Goal: Task Accomplishment & Management: Complete application form

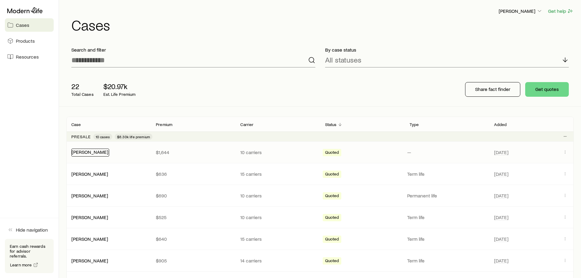
click at [89, 154] on link "[PERSON_NAME]" at bounding box center [90, 152] width 37 height 6
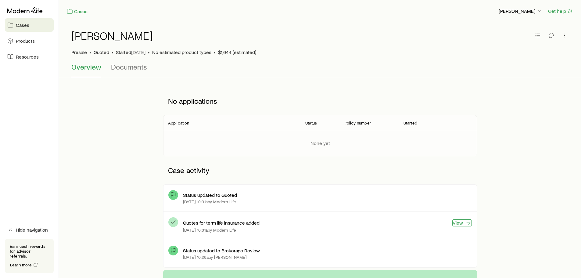
click at [457, 222] on link "View" at bounding box center [462, 222] width 20 height 7
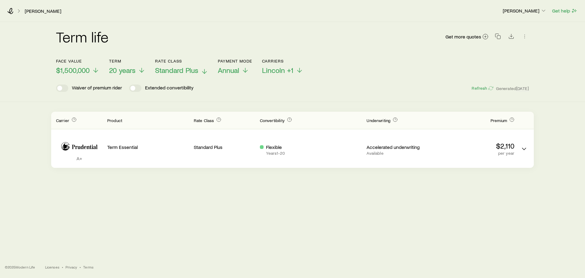
click at [198, 69] on span "Standard Plus" at bounding box center [176, 70] width 43 height 9
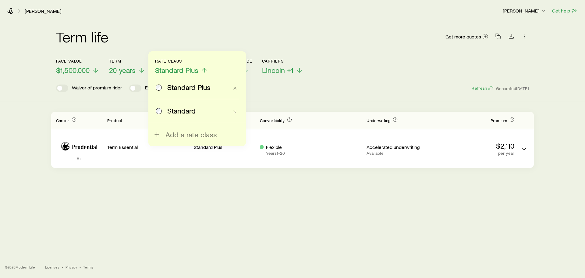
click at [184, 112] on span "Standard" at bounding box center [181, 110] width 28 height 9
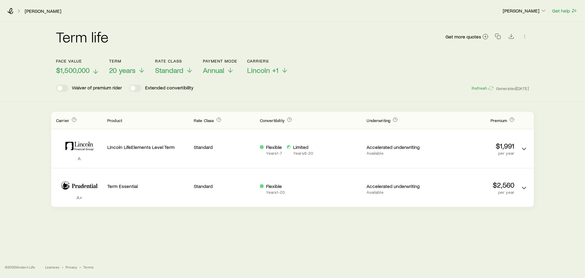
click at [83, 68] on span "$1,500,000" at bounding box center [73, 70] width 34 height 9
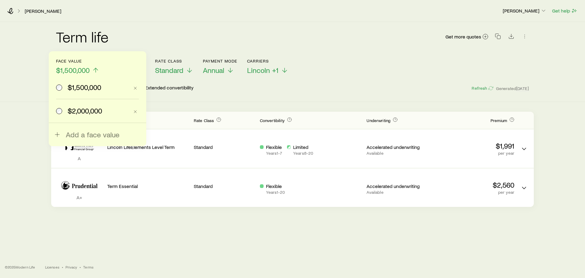
click at [79, 113] on span "$2,000,000" at bounding box center [85, 110] width 34 height 9
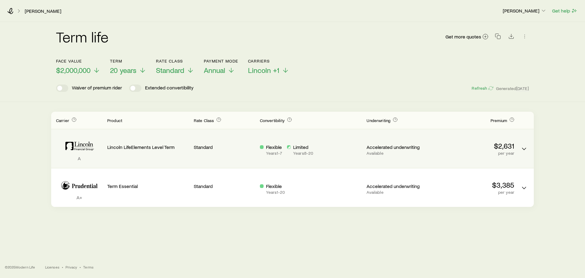
click at [137, 145] on p "Lincoln LifeElements Level Term" at bounding box center [148, 147] width 82 height 6
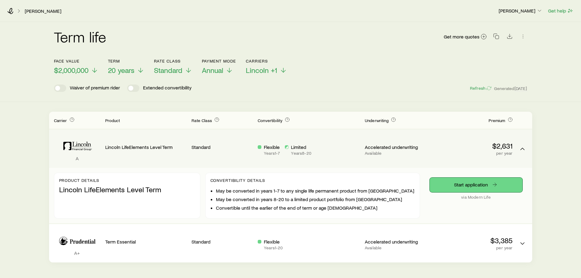
click at [461, 185] on link "Start application" at bounding box center [475, 184] width 93 height 15
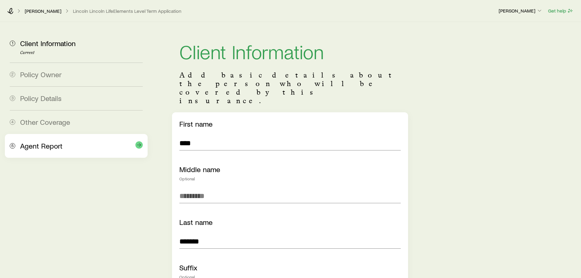
click at [62, 145] on div "Agent Report" at bounding box center [81, 145] width 123 height 9
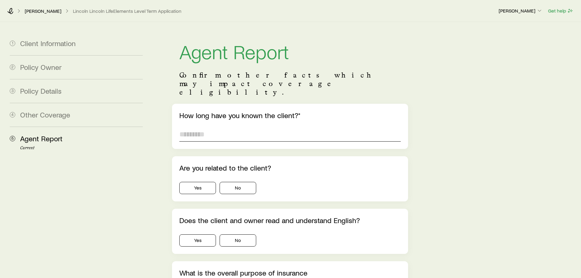
click at [201, 127] on input "text" at bounding box center [289, 134] width 221 height 15
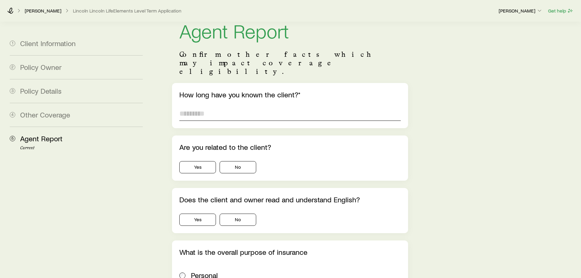
scroll to position [30, 0]
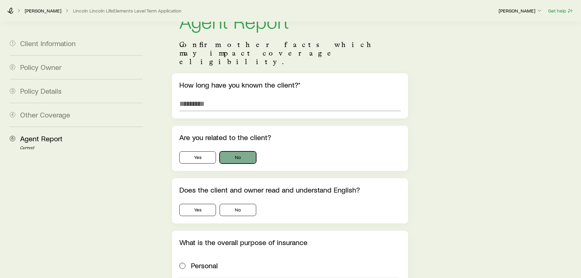
click at [237, 151] on button "No" at bounding box center [237, 157] width 37 height 12
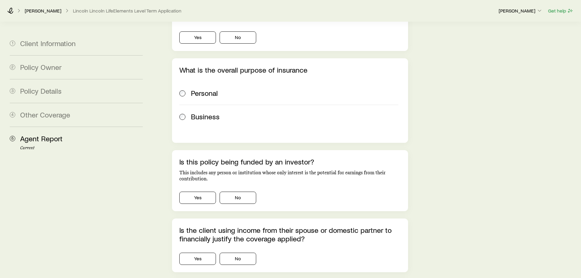
scroll to position [213, 0]
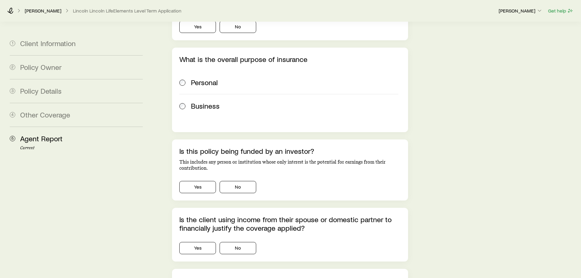
click at [178, 62] on div "What is the overall purpose of insurance Personal Business" at bounding box center [290, 90] width 236 height 84
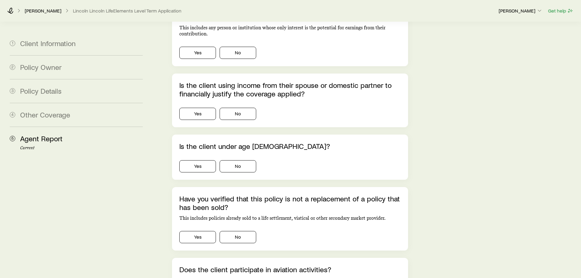
scroll to position [549, 0]
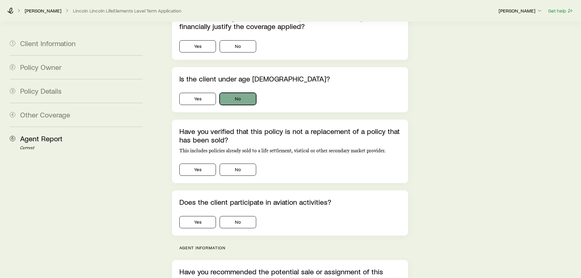
click at [236, 93] on button "No" at bounding box center [237, 99] width 37 height 12
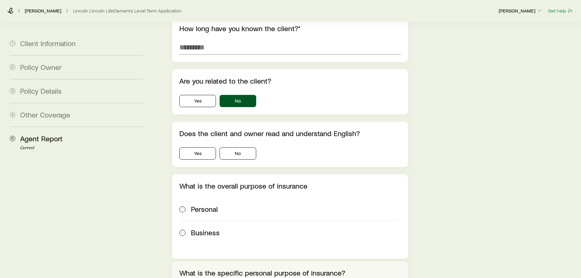
scroll to position [0, 0]
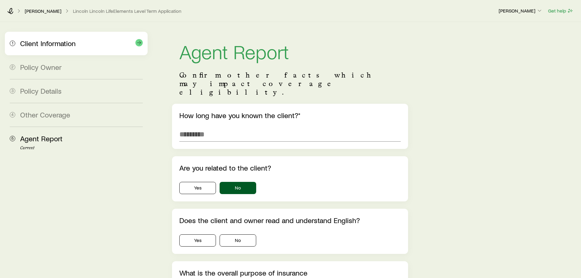
click at [72, 48] on div "1 Client Information" at bounding box center [76, 43] width 133 height 23
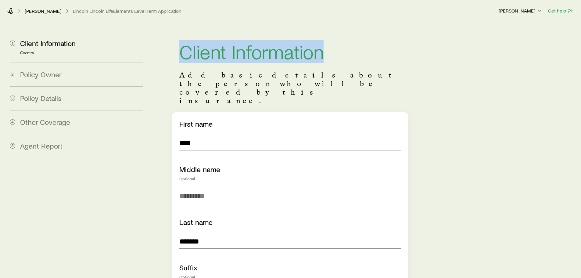
drag, startPoint x: 180, startPoint y: 51, endPoint x: 338, endPoint y: 54, distance: 157.9
click at [338, 54] on h1 "Client Information" at bounding box center [289, 51] width 221 height 20
click at [339, 55] on h1 "Client Information" at bounding box center [289, 51] width 221 height 20
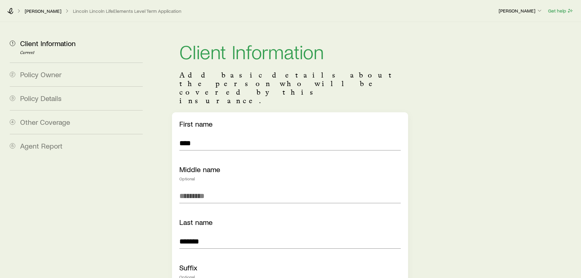
click at [312, 64] on header "Client Information Add basic details about the person who will be covered by th…" at bounding box center [290, 73] width 236 height 78
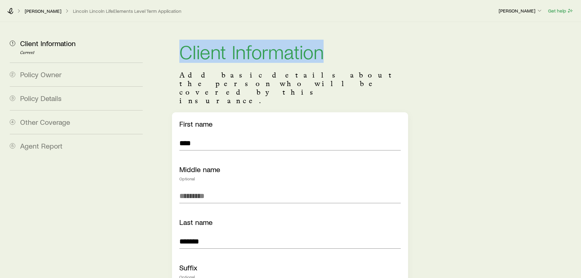
drag, startPoint x: 179, startPoint y: 54, endPoint x: 364, endPoint y: 56, distance: 185.3
click at [364, 56] on h1 "Client Information" at bounding box center [289, 51] width 221 height 20
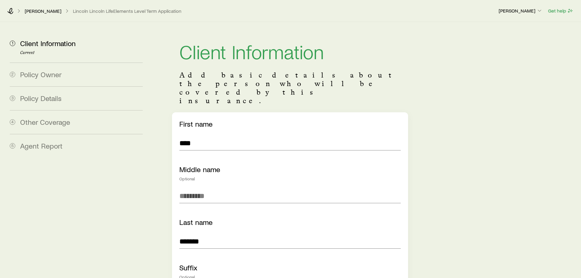
click at [258, 71] on p "Add basic details about the person who will be covered by this insurance." at bounding box center [289, 88] width 221 height 34
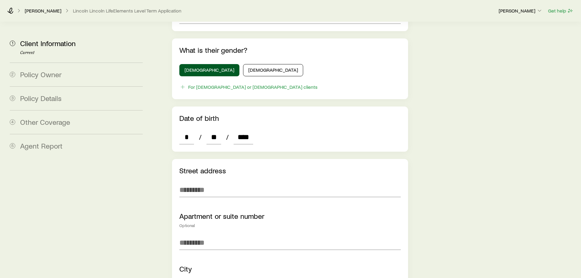
scroll to position [305, 0]
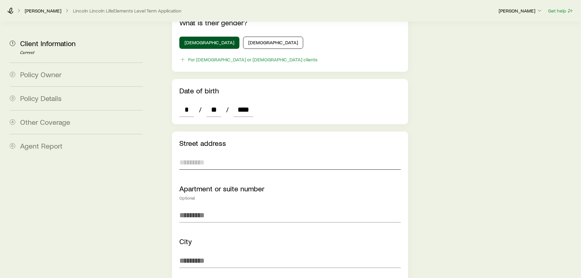
click at [195, 155] on input "text" at bounding box center [289, 162] width 221 height 15
type input "**********"
type input "*******"
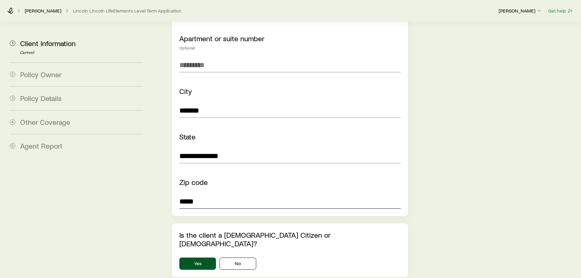
type input "*****"
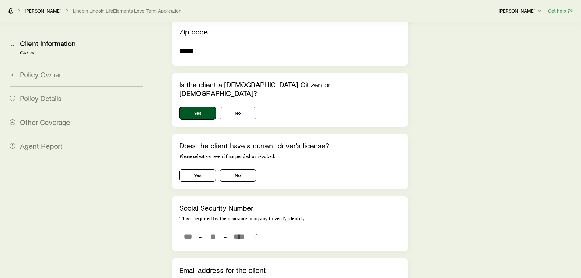
scroll to position [607, 0]
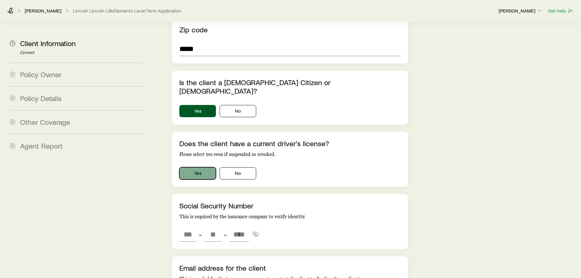
click at [194, 167] on button "Yes" at bounding box center [197, 173] width 37 height 12
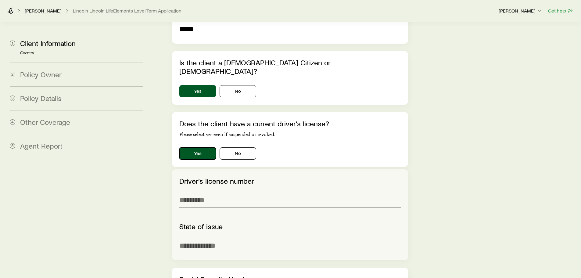
scroll to position [668, 0]
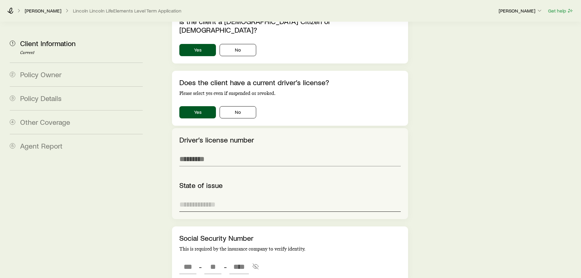
click at [209, 197] on input at bounding box center [289, 204] width 221 height 15
type input "**"
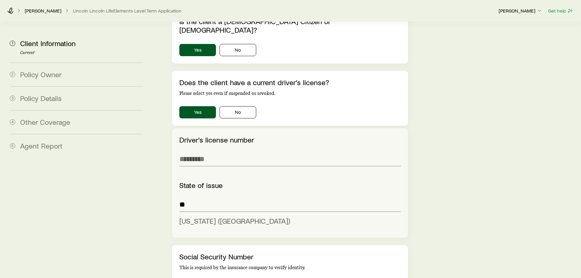
click at [201, 216] on span "[US_STATE] ([GEOGRAPHIC_DATA])" at bounding box center [234, 220] width 111 height 9
type input "**********"
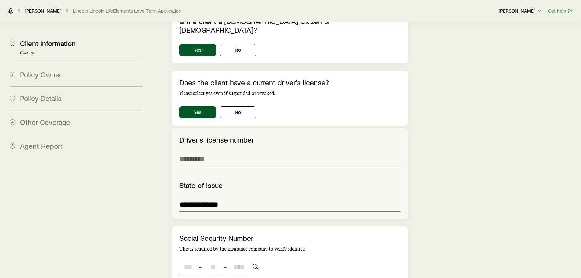
click at [184, 259] on input "tel" at bounding box center [187, 266] width 17 height 15
type input "***"
type input "**"
type input "****"
type input "***"
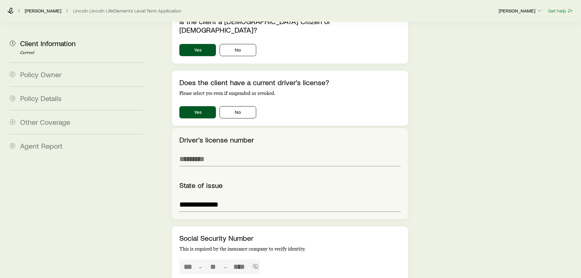
type input "**"
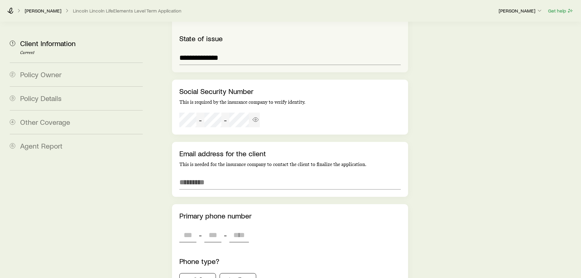
scroll to position [820, 0]
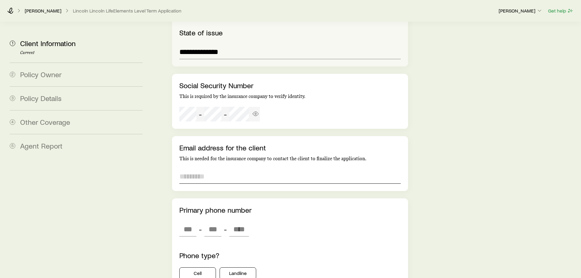
click at [197, 169] on input "email" at bounding box center [289, 176] width 221 height 15
paste input "**********"
type input "**********"
click at [189, 222] on input "tel" at bounding box center [187, 229] width 17 height 15
click at [183, 222] on input "tel" at bounding box center [187, 229] width 17 height 15
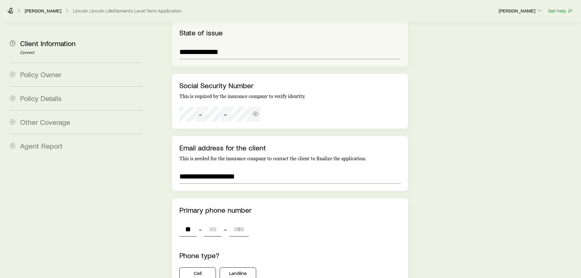
type input "***"
type input "****"
click at [200, 267] on button "Cell" at bounding box center [197, 273] width 37 height 12
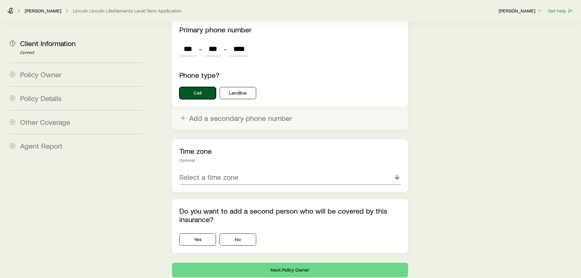
scroll to position [1003, 0]
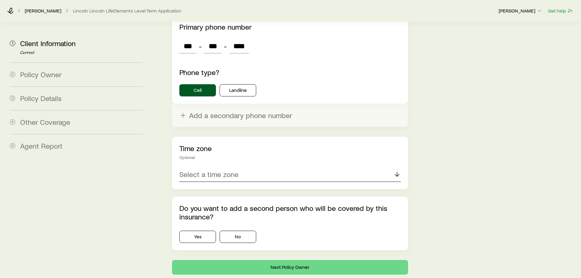
click at [198, 170] on p "Select a time zone" at bounding box center [208, 174] width 59 height 9
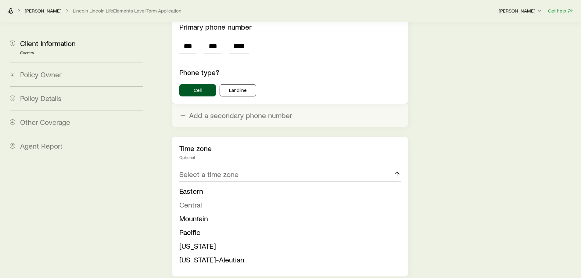
click at [202, 198] on li "Central" at bounding box center [287, 205] width 217 height 14
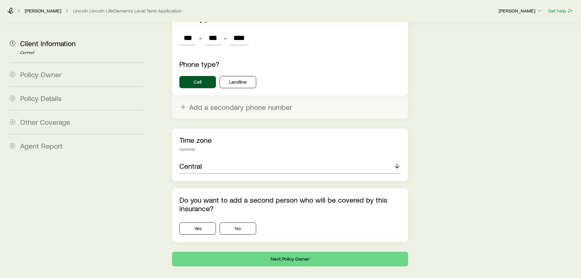
scroll to position [1016, 0]
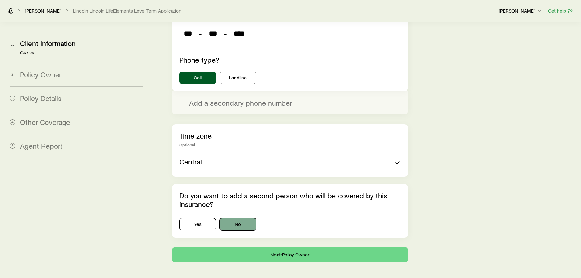
click at [239, 218] on button "No" at bounding box center [237, 224] width 37 height 12
click at [238, 247] on button "Next: Policy Owner" at bounding box center [290, 254] width 236 height 15
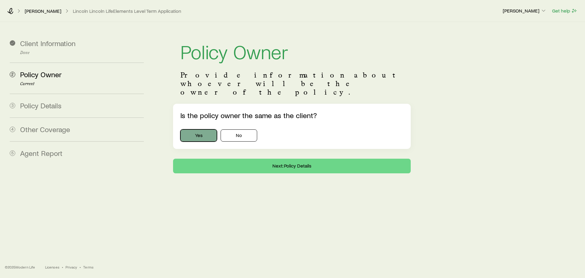
click at [207, 129] on button "Yes" at bounding box center [198, 135] width 37 height 12
click at [233, 158] on button "Next: Policy Details" at bounding box center [292, 165] width 238 height 15
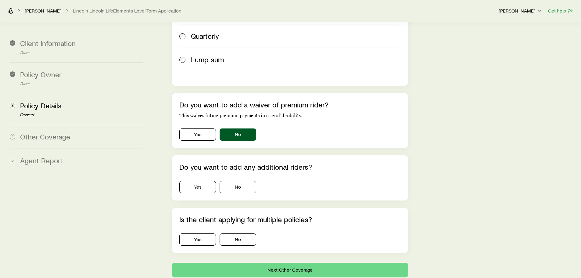
scroll to position [457, 0]
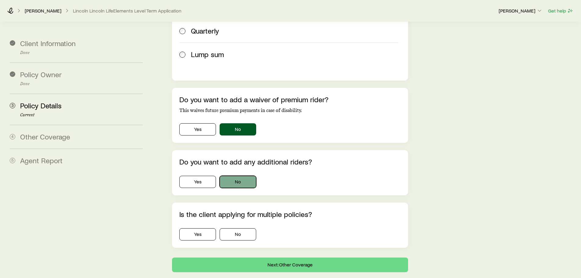
click at [243, 176] on button "No" at bounding box center [237, 182] width 37 height 12
click at [189, 176] on button "Yes" at bounding box center [197, 182] width 37 height 12
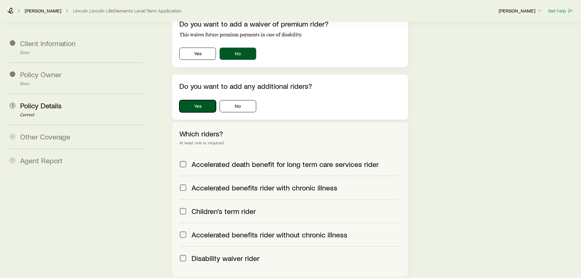
scroll to position [488, 0]
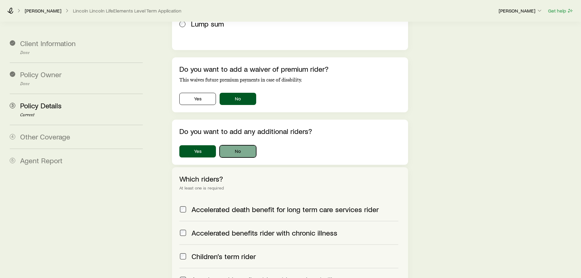
click at [236, 145] on button "No" at bounding box center [237, 151] width 37 height 12
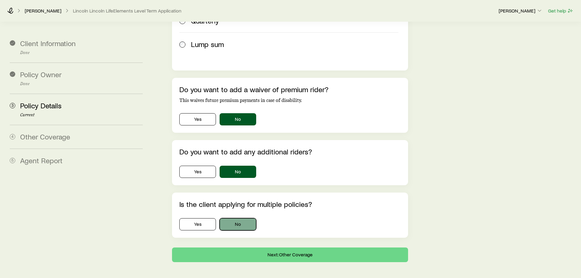
click at [238, 218] on button "No" at bounding box center [237, 224] width 37 height 12
click at [250, 247] on button "Next: Other Coverage" at bounding box center [290, 254] width 236 height 15
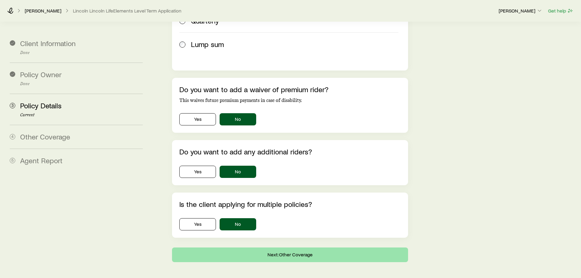
scroll to position [0, 0]
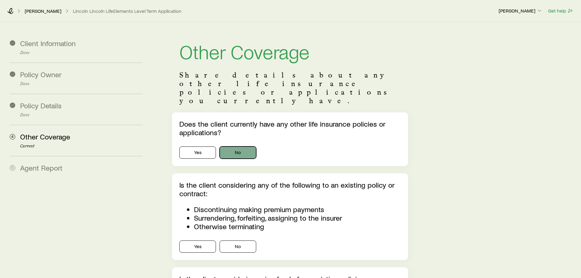
click at [234, 146] on button "No" at bounding box center [237, 152] width 37 height 12
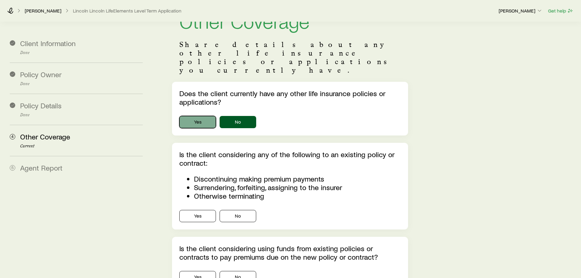
click at [197, 116] on button "Yes" at bounding box center [197, 122] width 37 height 12
click at [232, 116] on button "No" at bounding box center [237, 122] width 37 height 12
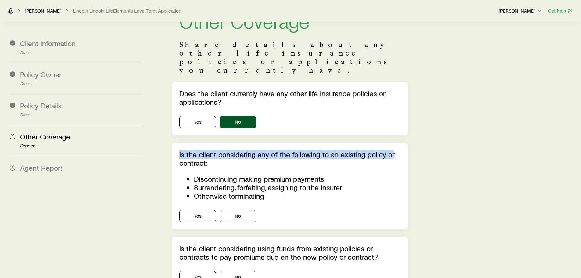
drag, startPoint x: 180, startPoint y: 138, endPoint x: 393, endPoint y: 141, distance: 213.3
click at [393, 150] on p "Is the client considering any of the following to an existing policy or contrac…" at bounding box center [289, 158] width 221 height 17
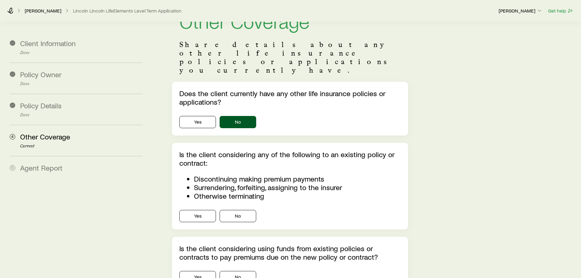
click at [208, 154] on span "Is the client considering any of the following to an existing policy or contrac…" at bounding box center [289, 175] width 221 height 50
click at [197, 94] on div "Does the client currently have any other life insurance policies or application…" at bounding box center [290, 109] width 236 height 54
click at [197, 116] on button "Yes" at bounding box center [197, 122] width 37 height 12
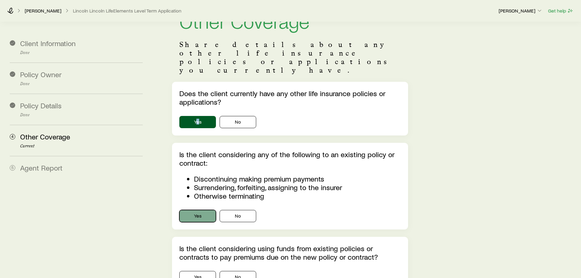
click at [202, 210] on button "Yes" at bounding box center [197, 216] width 37 height 12
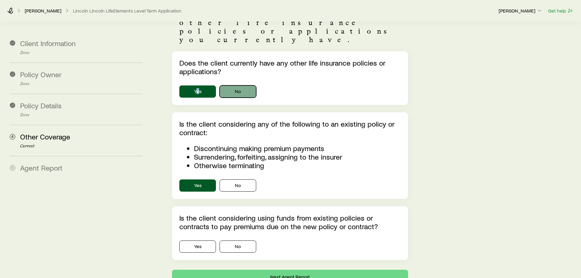
click at [237, 85] on button "No" at bounding box center [237, 91] width 37 height 12
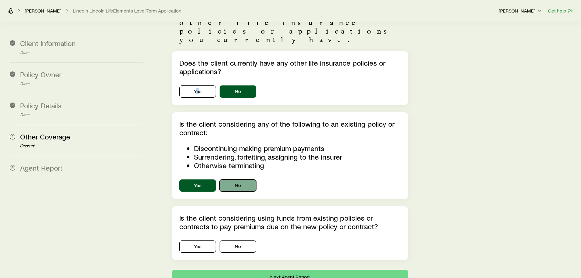
click at [236, 179] on button "No" at bounding box center [237, 185] width 37 height 12
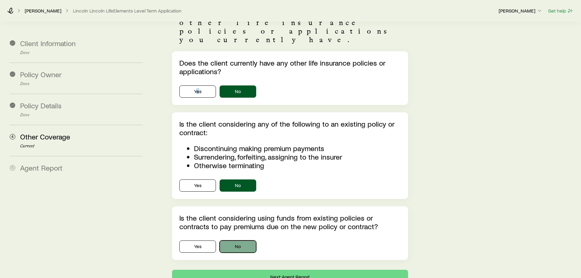
click at [243, 240] on button "No" at bounding box center [237, 246] width 37 height 12
click at [279, 86] on div "Does the client currently have any other life insurance policies or application…" at bounding box center [290, 78] width 236 height 54
click at [240, 85] on button "No" at bounding box center [237, 91] width 37 height 12
click at [243, 179] on button "No" at bounding box center [237, 185] width 37 height 12
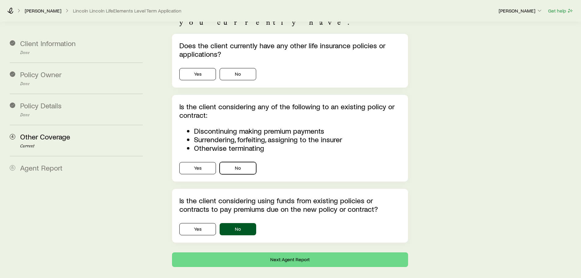
scroll to position [92, 0]
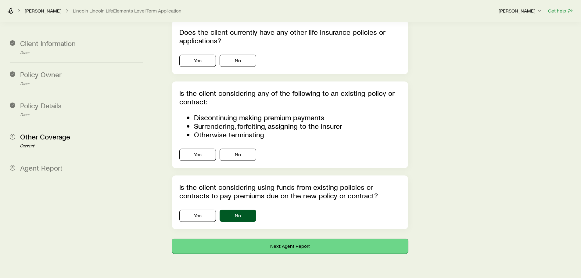
click at [258, 239] on button "Next: Agent Report" at bounding box center [290, 246] width 236 height 15
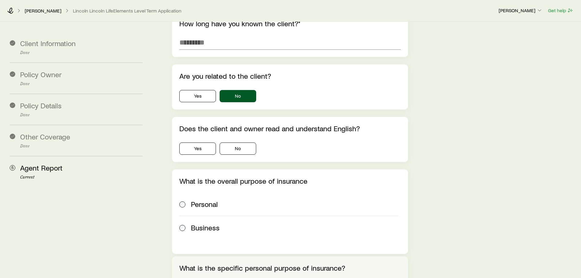
scroll to position [0, 0]
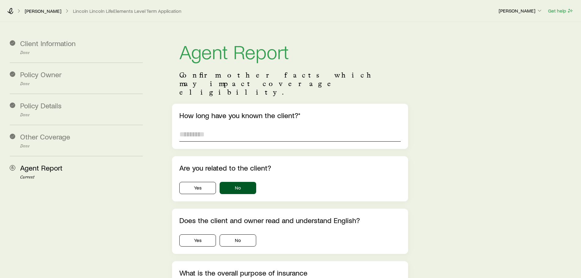
click at [201, 127] on input "text" at bounding box center [289, 134] width 221 height 15
type input "*******"
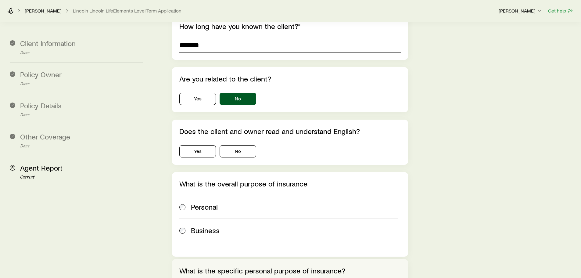
scroll to position [91, 0]
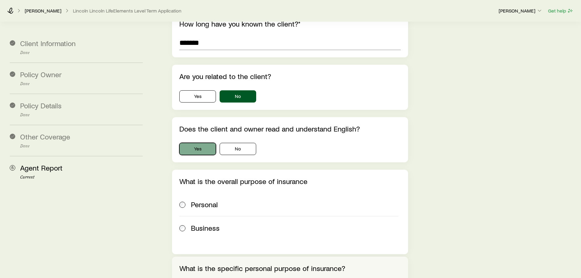
click at [200, 143] on button "Yes" at bounding box center [197, 149] width 37 height 12
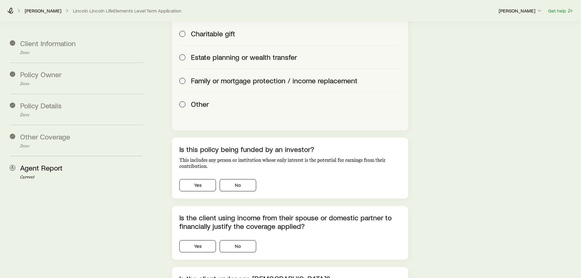
scroll to position [366, 0]
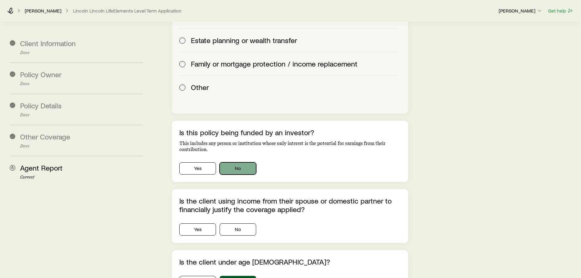
click at [230, 162] on button "No" at bounding box center [237, 168] width 37 height 12
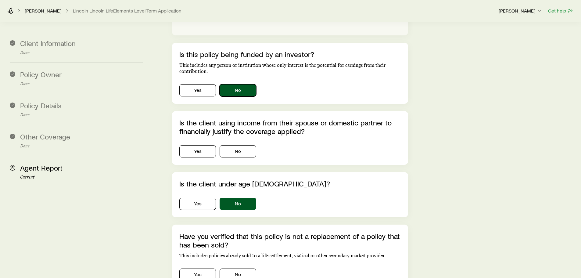
scroll to position [457, 0]
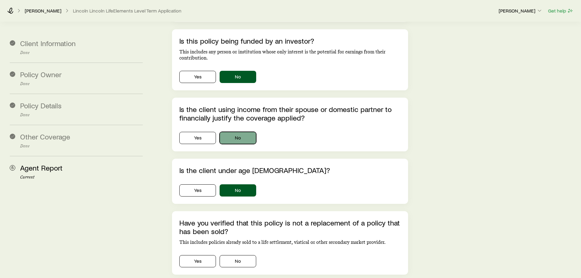
click at [233, 132] on button "No" at bounding box center [237, 138] width 37 height 12
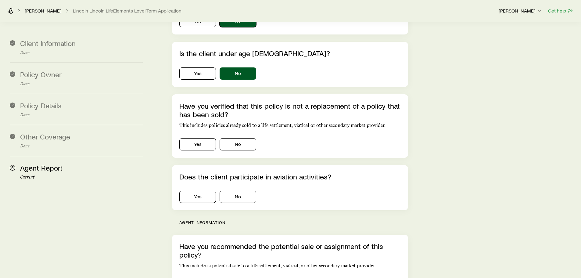
scroll to position [579, 0]
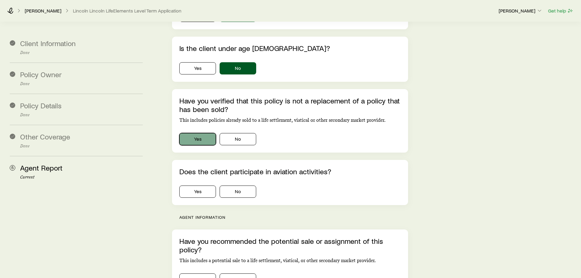
click at [203, 133] on button "Yes" at bounding box center [197, 139] width 37 height 12
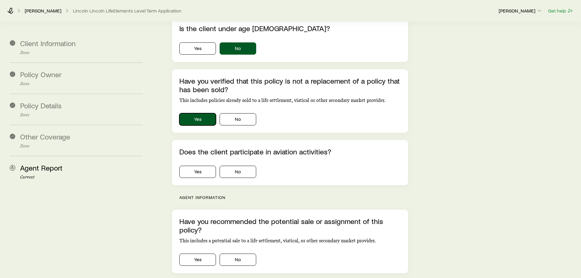
scroll to position [609, 0]
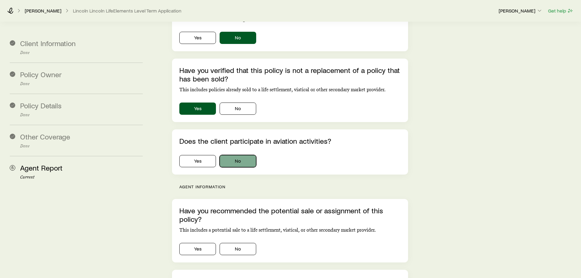
click at [236, 155] on button "No" at bounding box center [237, 161] width 37 height 12
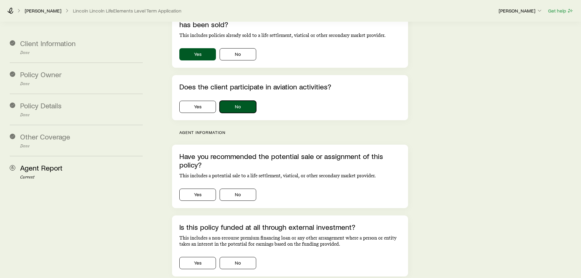
scroll to position [701, 0]
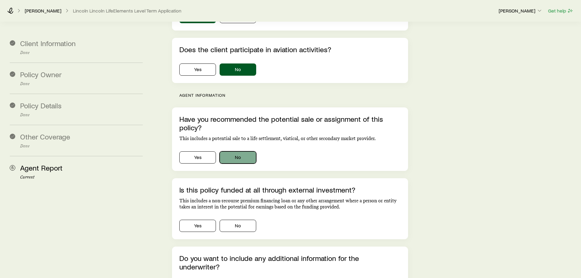
click at [236, 151] on button "No" at bounding box center [237, 157] width 37 height 12
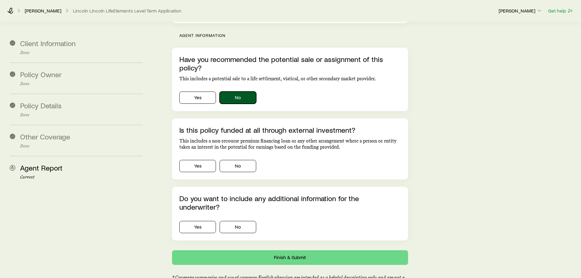
scroll to position [762, 0]
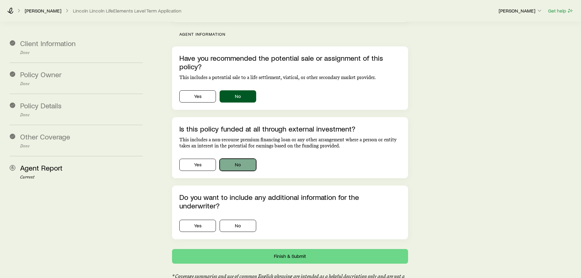
click at [244, 158] on button "No" at bounding box center [237, 164] width 37 height 12
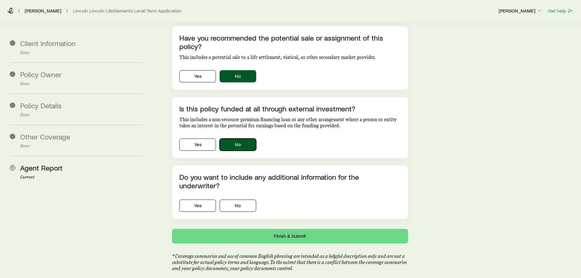
scroll to position [791, 0]
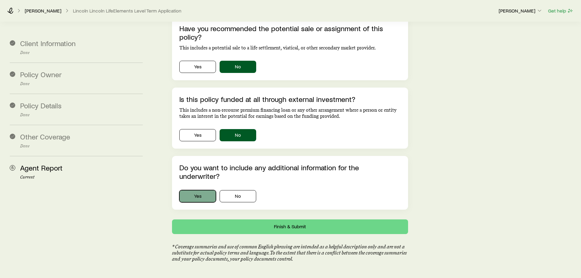
click at [200, 190] on button "Yes" at bounding box center [197, 196] width 37 height 12
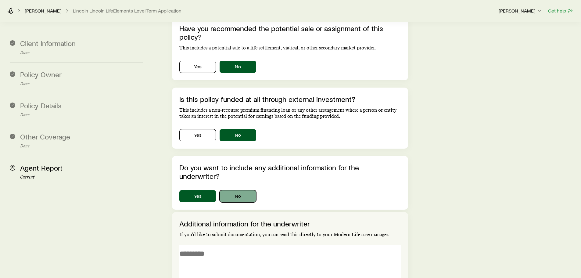
click at [240, 190] on button "No" at bounding box center [237, 196] width 37 height 12
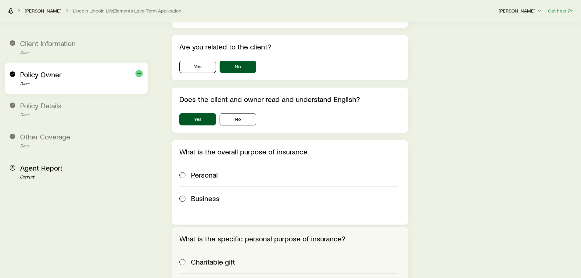
scroll to position [0, 0]
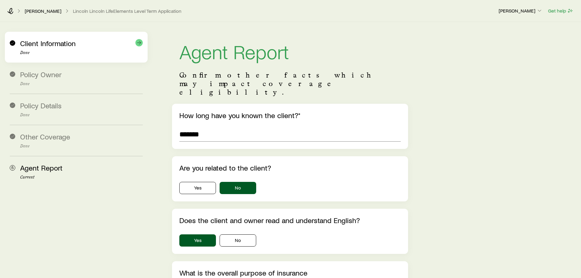
click at [70, 49] on div "Client Information Done" at bounding box center [81, 47] width 123 height 16
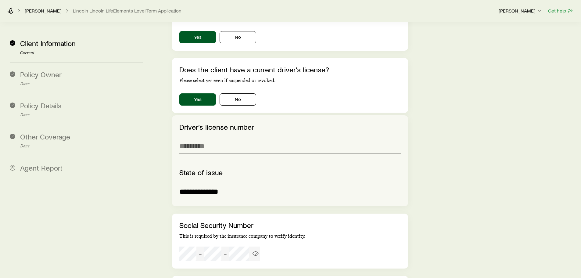
scroll to position [670, 0]
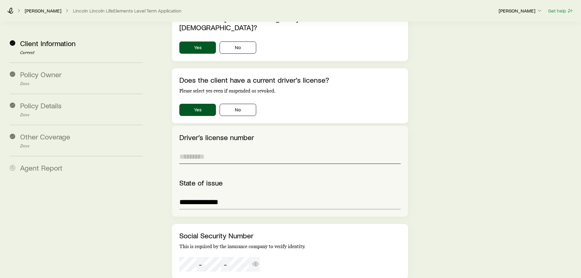
click at [196, 149] on input "text" at bounding box center [289, 156] width 221 height 15
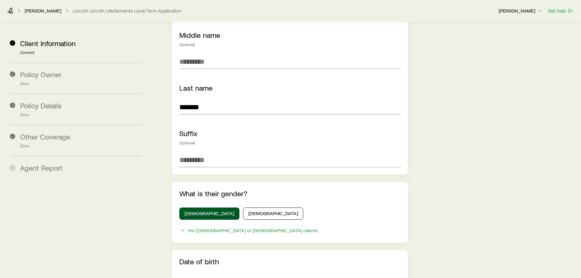
scroll to position [0, 0]
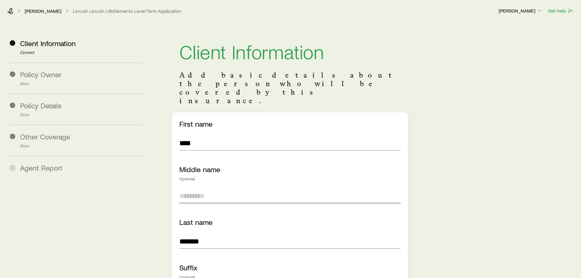
click at [190, 188] on input "text" at bounding box center [289, 195] width 221 height 15
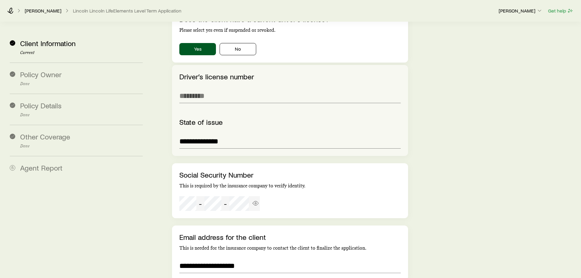
scroll to position [731, 0]
type input "********"
click at [189, 88] on input "text" at bounding box center [289, 95] width 221 height 15
type input "**********"
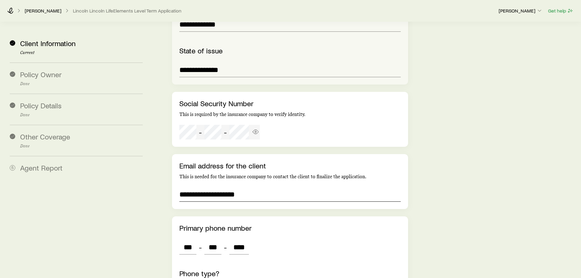
scroll to position [1016, 0]
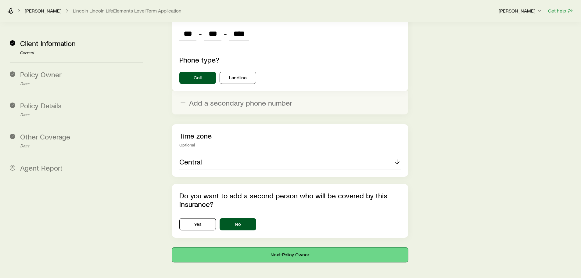
click at [258, 247] on button "Next: Policy Owner" at bounding box center [290, 254] width 236 height 15
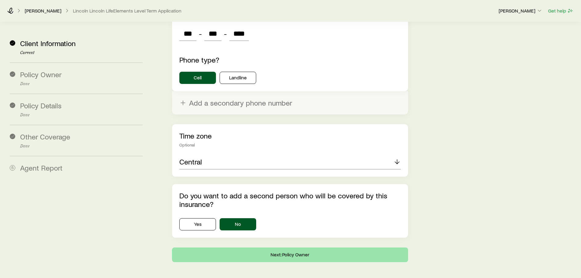
scroll to position [0, 0]
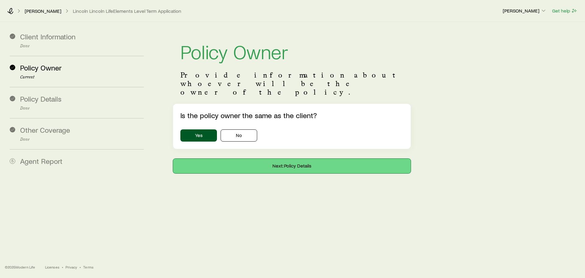
click at [248, 158] on button "Next: Policy Details" at bounding box center [292, 165] width 238 height 15
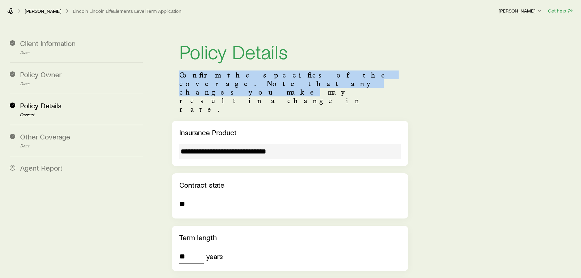
drag, startPoint x: 178, startPoint y: 74, endPoint x: 412, endPoint y: 78, distance: 234.1
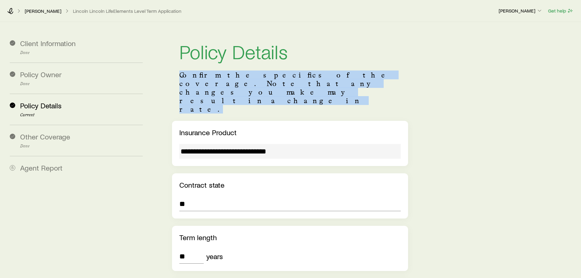
drag, startPoint x: 272, startPoint y: 83, endPoint x: 175, endPoint y: 77, distance: 97.7
click at [175, 77] on header "Policy Details Confirm the specifics of the coverage. Note that any changes you…" at bounding box center [290, 77] width 236 height 87
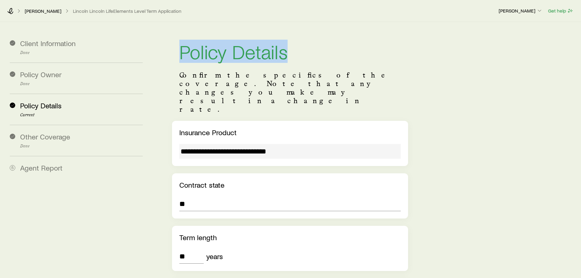
drag, startPoint x: 179, startPoint y: 51, endPoint x: 285, endPoint y: 54, distance: 106.4
click at [285, 54] on header "Policy Details Confirm the specifics of the coverage. Note that any changes you…" at bounding box center [290, 77] width 236 height 87
click at [285, 54] on h1 "Policy Details" at bounding box center [289, 51] width 221 height 20
drag, startPoint x: 178, startPoint y: 50, endPoint x: 286, endPoint y: 52, distance: 107.9
click at [285, 52] on header "Policy Details Confirm the specifics of the coverage. Note that any changes you…" at bounding box center [290, 77] width 236 height 87
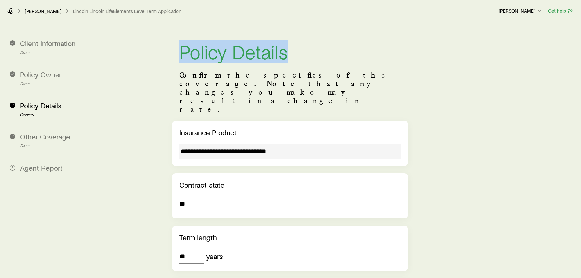
click at [299, 54] on h1 "Policy Details" at bounding box center [289, 51] width 221 height 20
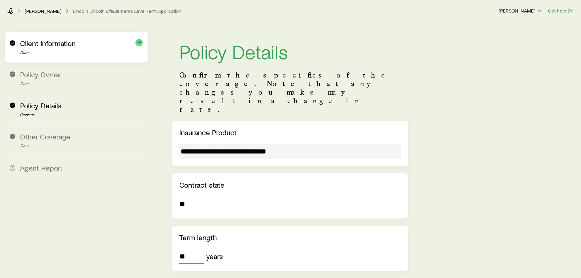
click at [51, 48] on div "Client Information Done" at bounding box center [81, 47] width 123 height 16
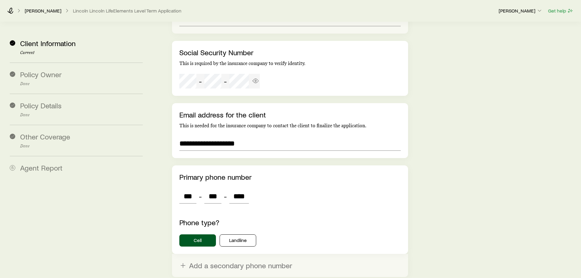
scroll to position [1016, 0]
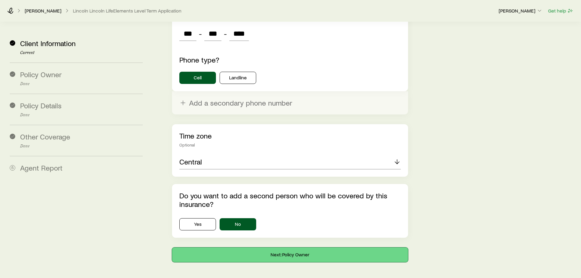
click at [266, 247] on button "Next: Policy Owner" at bounding box center [290, 254] width 236 height 15
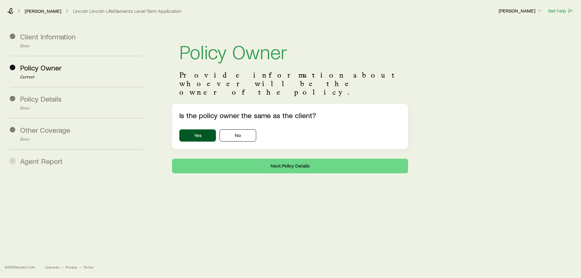
scroll to position [0, 0]
click at [258, 158] on button "Next: Policy Details" at bounding box center [292, 165] width 238 height 15
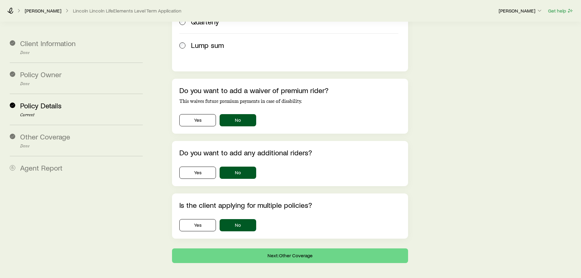
scroll to position [467, 0]
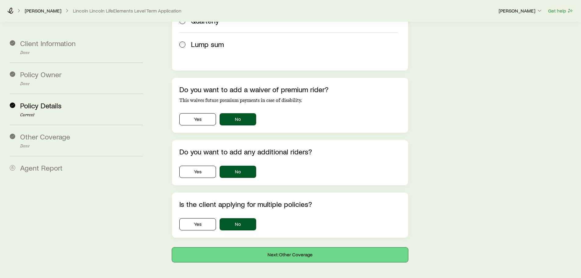
click at [268, 247] on button "Next: Other Coverage" at bounding box center [290, 254] width 236 height 15
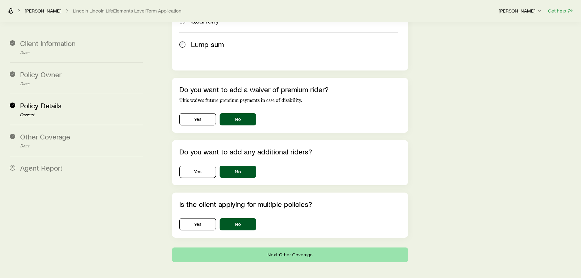
scroll to position [0, 0]
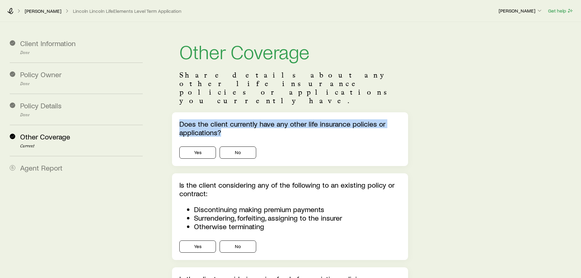
drag, startPoint x: 177, startPoint y: 105, endPoint x: 229, endPoint y: 114, distance: 52.1
click at [229, 114] on div "Does the client currently have any other life insurance policies or application…" at bounding box center [290, 139] width 236 height 54
click at [189, 119] on p "Does the client currently have any other life insurance policies or application…" at bounding box center [289, 127] width 221 height 17
drag, startPoint x: 179, startPoint y: 107, endPoint x: 221, endPoint y: 114, distance: 42.0
click at [221, 119] on p "Does the client currently have any other life insurance policies or application…" at bounding box center [289, 127] width 221 height 17
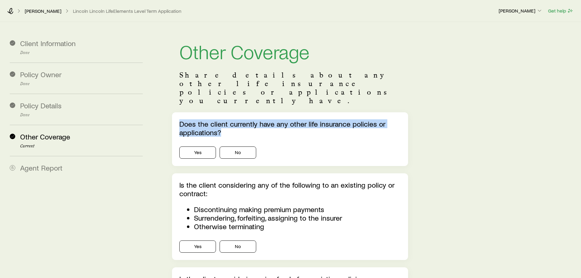
click at [196, 119] on p "Does the client currently have any other life insurance policies or application…" at bounding box center [289, 127] width 221 height 17
drag, startPoint x: 180, startPoint y: 107, endPoint x: 377, endPoint y: 113, distance: 197.2
click at [377, 119] on p "Does the client currently have any other life insurance policies or application…" at bounding box center [289, 127] width 221 height 17
click at [228, 119] on p "Does the client currently have any other life insurance policies or application…" at bounding box center [289, 127] width 221 height 17
drag, startPoint x: 220, startPoint y: 116, endPoint x: 175, endPoint y: 108, distance: 45.7
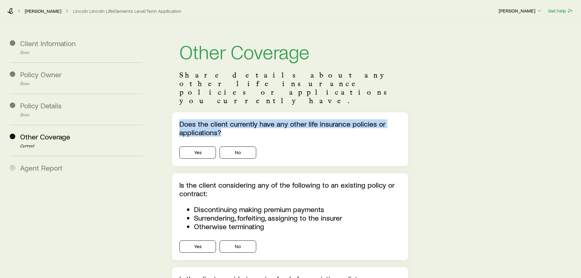
click at [175, 112] on div "Does the client currently have any other life insurance policies or application…" at bounding box center [290, 139] width 236 height 54
click at [176, 112] on div "Does the client currently have any other life insurance policies or application…" at bounding box center [290, 139] width 236 height 54
drag, startPoint x: 179, startPoint y: 106, endPoint x: 223, endPoint y: 113, distance: 44.0
click at [223, 119] on p "Does the client currently have any other life insurance policies or application…" at bounding box center [289, 127] width 221 height 17
click at [188, 119] on p "Does the client currently have any other life insurance policies or application…" at bounding box center [289, 127] width 221 height 17
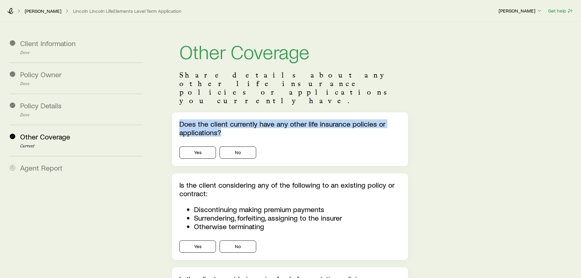
drag, startPoint x: 179, startPoint y: 105, endPoint x: 249, endPoint y: 115, distance: 71.5
click at [249, 115] on div "Does the client currently have any other life insurance policies or application…" at bounding box center [290, 139] width 236 height 54
click at [181, 152] on div "Does the client currently have any other life insurance policies or application…" at bounding box center [290, 228] width 236 height 233
drag, startPoint x: 179, startPoint y: 107, endPoint x: 226, endPoint y: 114, distance: 47.7
click at [226, 114] on div "Does the client currently have any other life insurance policies or application…" at bounding box center [290, 139] width 236 height 54
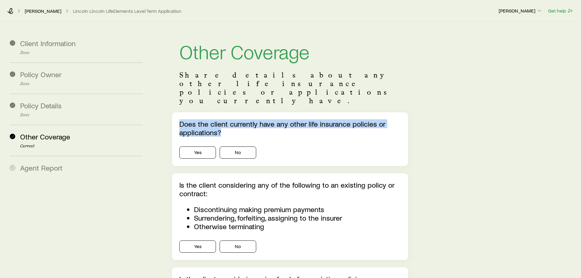
click at [226, 119] on p "Does the client currently have any other life insurance policies or application…" at bounding box center [289, 127] width 221 height 17
drag, startPoint x: 220, startPoint y: 115, endPoint x: 178, endPoint y: 108, distance: 42.8
click at [178, 112] on div "Does the client currently have any other life insurance policies or application…" at bounding box center [290, 139] width 236 height 54
drag, startPoint x: 176, startPoint y: 104, endPoint x: 350, endPoint y: 112, distance: 173.6
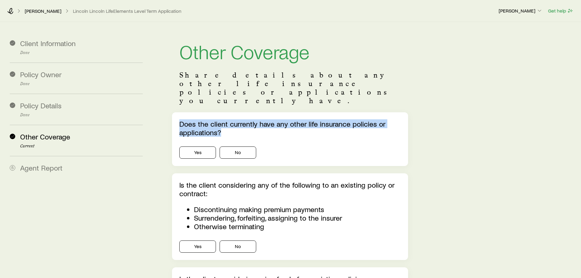
click at [350, 112] on div "Does the client currently have any other life insurance policies or application…" at bounding box center [290, 139] width 236 height 54
click at [194, 146] on button "Yes" at bounding box center [197, 152] width 37 height 12
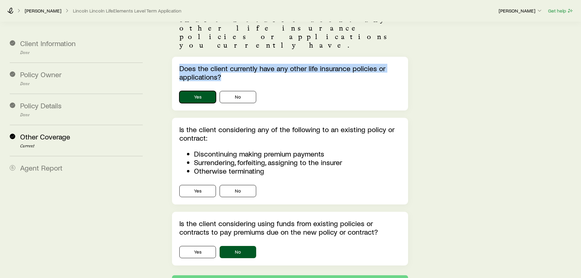
scroll to position [61, 0]
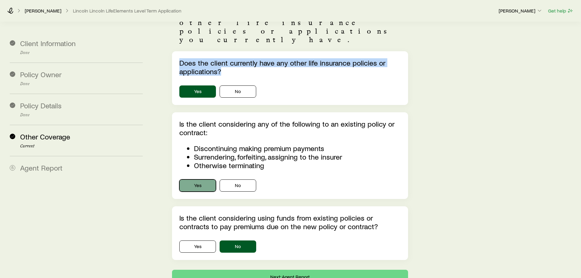
click at [195, 179] on button "Yes" at bounding box center [197, 185] width 37 height 12
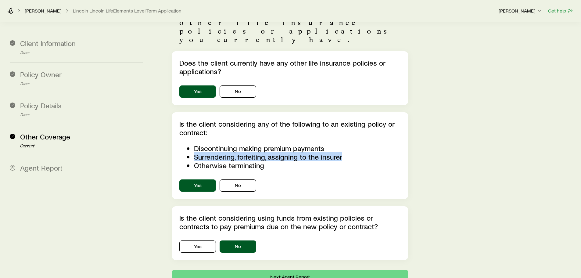
drag, startPoint x: 195, startPoint y: 139, endPoint x: 344, endPoint y: 140, distance: 149.0
click at [344, 152] on li "Surrendering, forfeiting, assigning to the insurer" at bounding box center [293, 156] width 199 height 9
click at [333, 123] on span "Is the client considering any of the following to an existing policy or contrac…" at bounding box center [289, 144] width 221 height 50
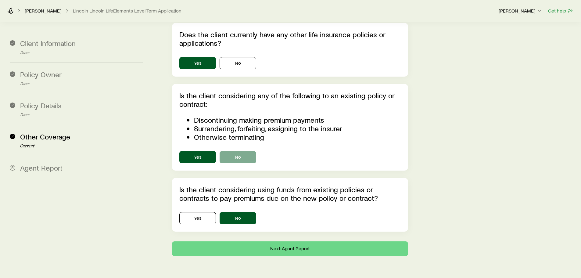
scroll to position [92, 0]
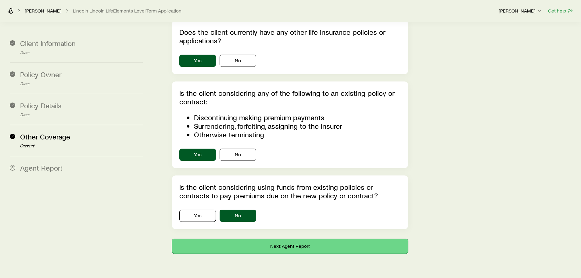
click at [268, 239] on button "Next: Agent Report" at bounding box center [290, 246] width 236 height 15
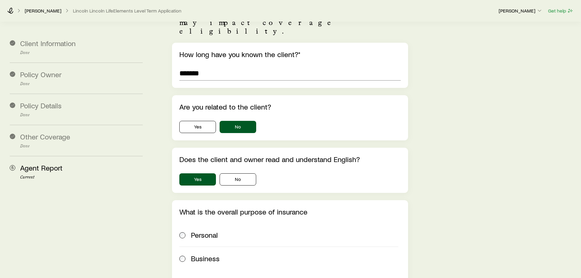
scroll to position [0, 0]
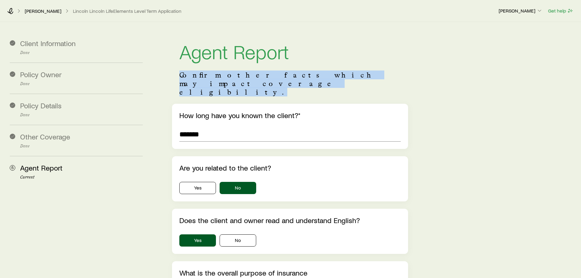
drag, startPoint x: 178, startPoint y: 73, endPoint x: 365, endPoint y: 79, distance: 187.5
click at [365, 79] on header "Agent Report Confirm other facts which may impact coverage eligibility." at bounding box center [290, 68] width 236 height 69
click at [367, 75] on p "Confirm other facts which may impact coverage eligibility." at bounding box center [289, 84] width 221 height 26
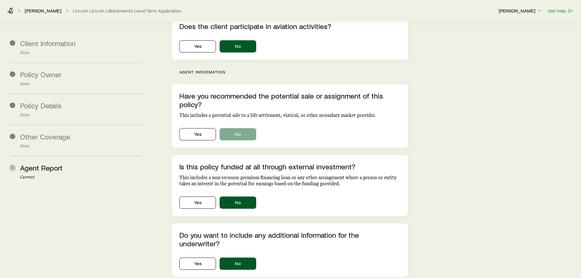
scroll to position [791, 0]
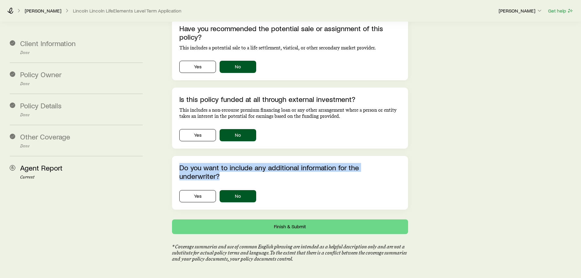
drag, startPoint x: 181, startPoint y: 148, endPoint x: 399, endPoint y: 154, distance: 218.0
click at [399, 163] on p "Do you want to include any additional information for the underwriter?" at bounding box center [289, 171] width 221 height 17
click at [191, 163] on p "Do you want to include any additional information for the underwriter?" at bounding box center [289, 171] width 221 height 17
drag, startPoint x: 180, startPoint y: 151, endPoint x: 401, endPoint y: 150, distance: 220.9
click at [401, 156] on div "Do you want to include any additional information for the underwriter? Yes No" at bounding box center [290, 183] width 236 height 54
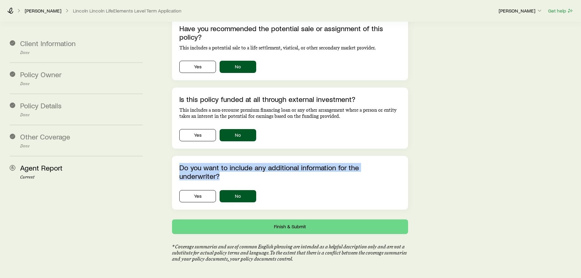
click at [401, 156] on div "Do you want to include any additional information for the underwriter? Yes No" at bounding box center [290, 183] width 236 height 54
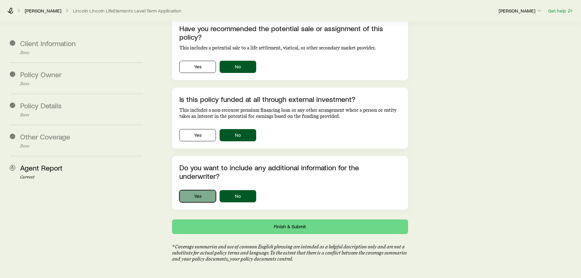
click at [194, 190] on button "Yes" at bounding box center [197, 196] width 37 height 12
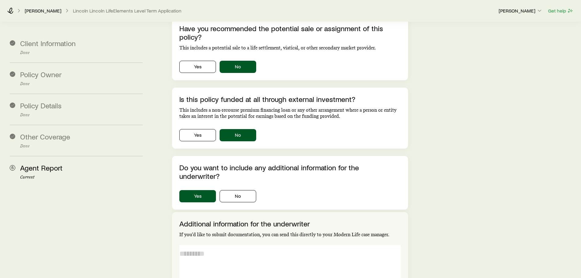
click at [193, 245] on textarea at bounding box center [289, 261] width 221 height 33
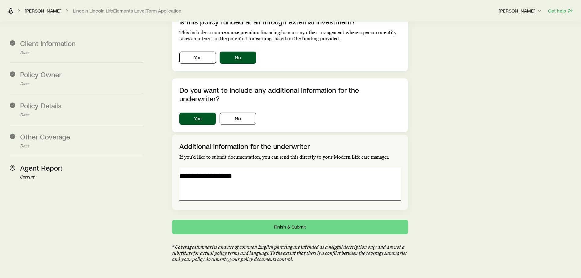
scroll to position [869, 0]
type textarea "**********"
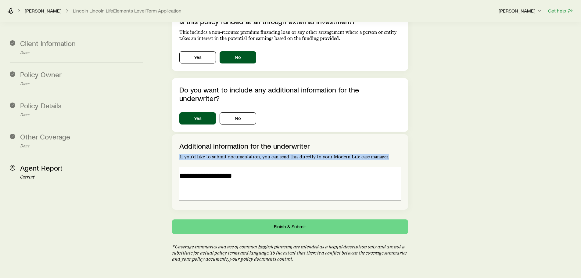
drag, startPoint x: 390, startPoint y: 130, endPoint x: 179, endPoint y: 131, distance: 210.6
click at [179, 154] on p "If you’d like to submit documentation, you can send this directly to your Moder…" at bounding box center [289, 157] width 221 height 6
click at [177, 134] on div "**********" at bounding box center [290, 171] width 236 height 75
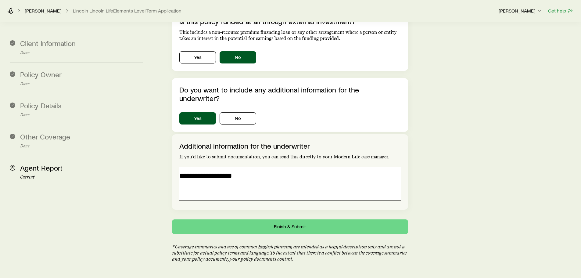
click at [260, 167] on textarea "**********" at bounding box center [289, 183] width 221 height 33
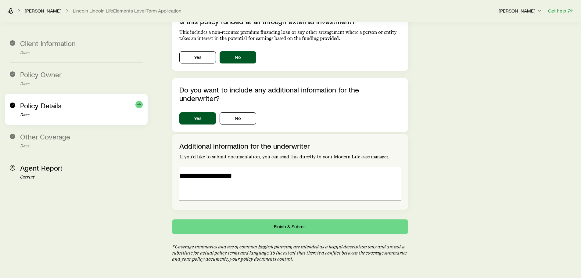
click at [78, 108] on div "Policy Details Done" at bounding box center [81, 109] width 123 height 16
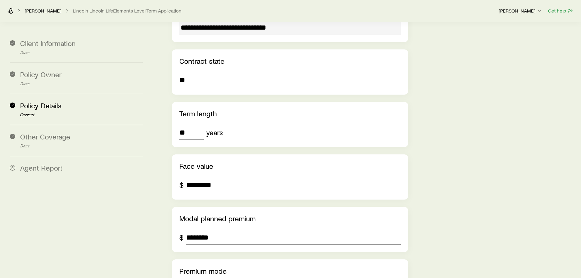
scroll to position [162, 0]
